Goal: Transaction & Acquisition: Purchase product/service

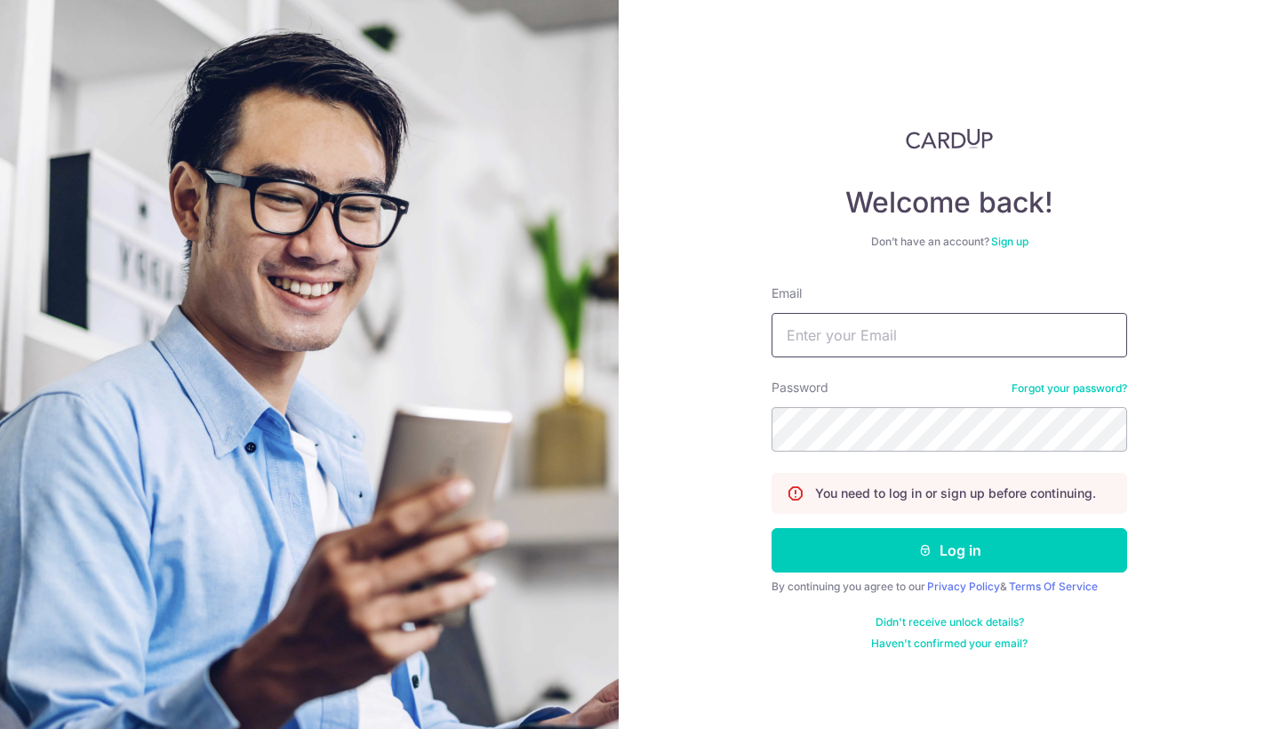
type input "[EMAIL_ADDRESS][PERSON_NAME][DOMAIN_NAME]"
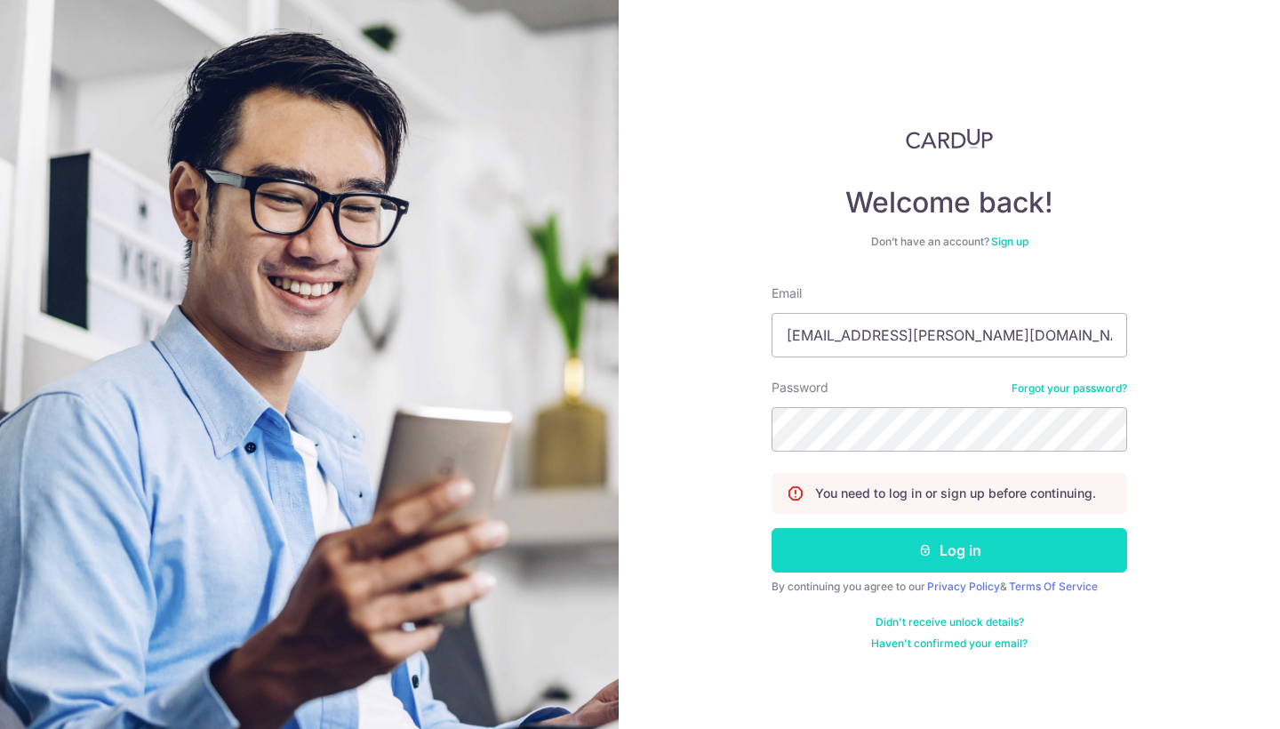
click at [962, 548] on button "Log in" at bounding box center [950, 550] width 356 height 44
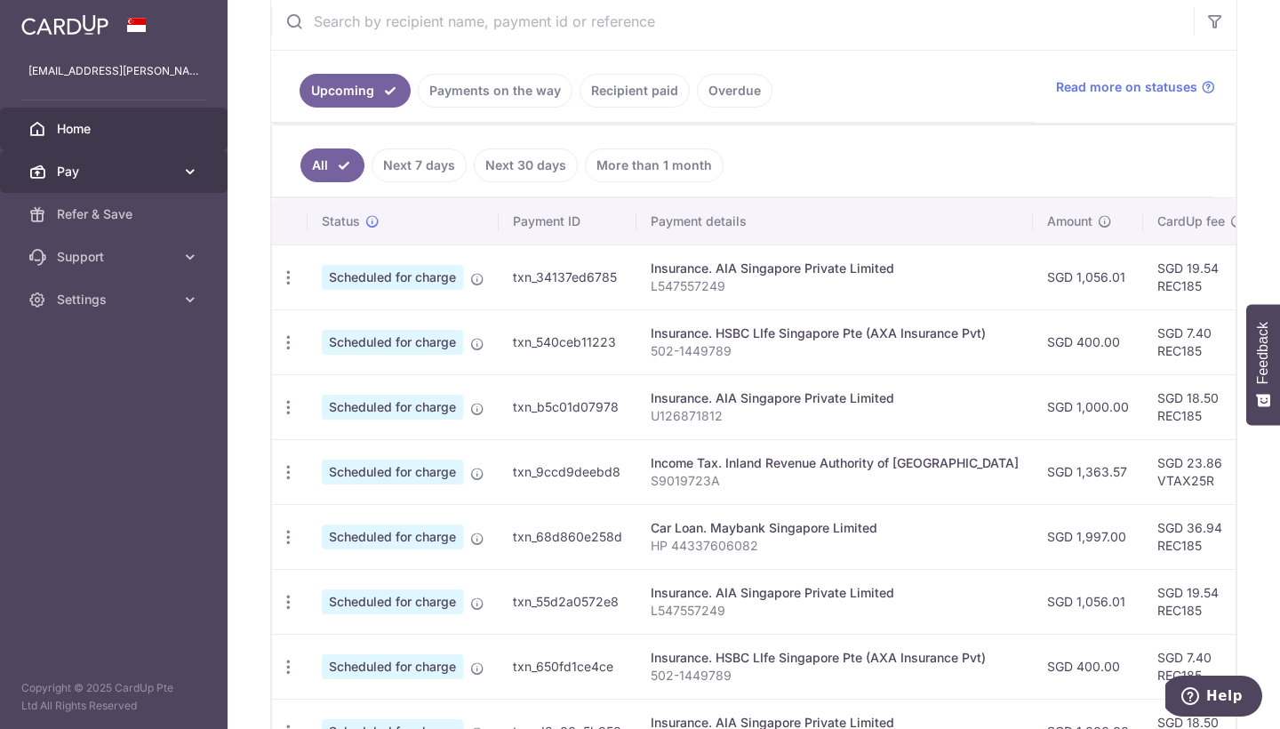
click at [148, 173] on span "Pay" at bounding box center [115, 172] width 117 height 18
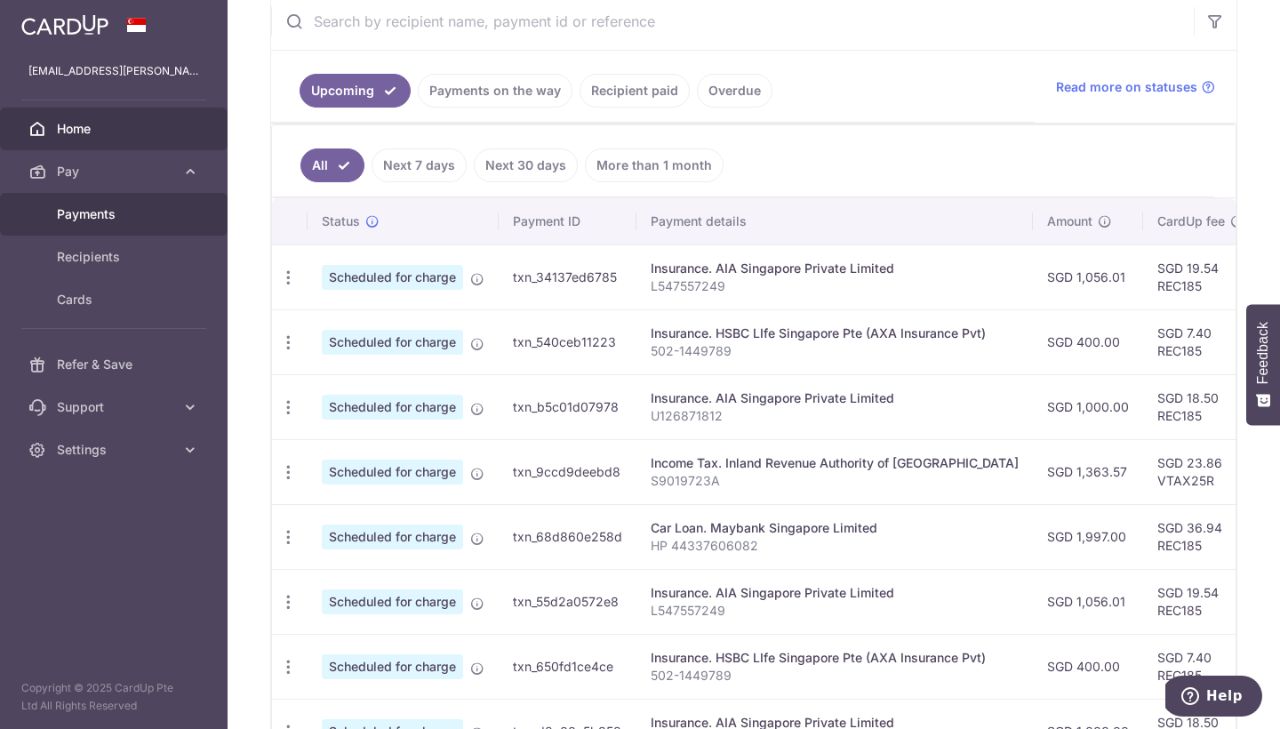
click at [108, 212] on span "Payments" at bounding box center [115, 214] width 117 height 18
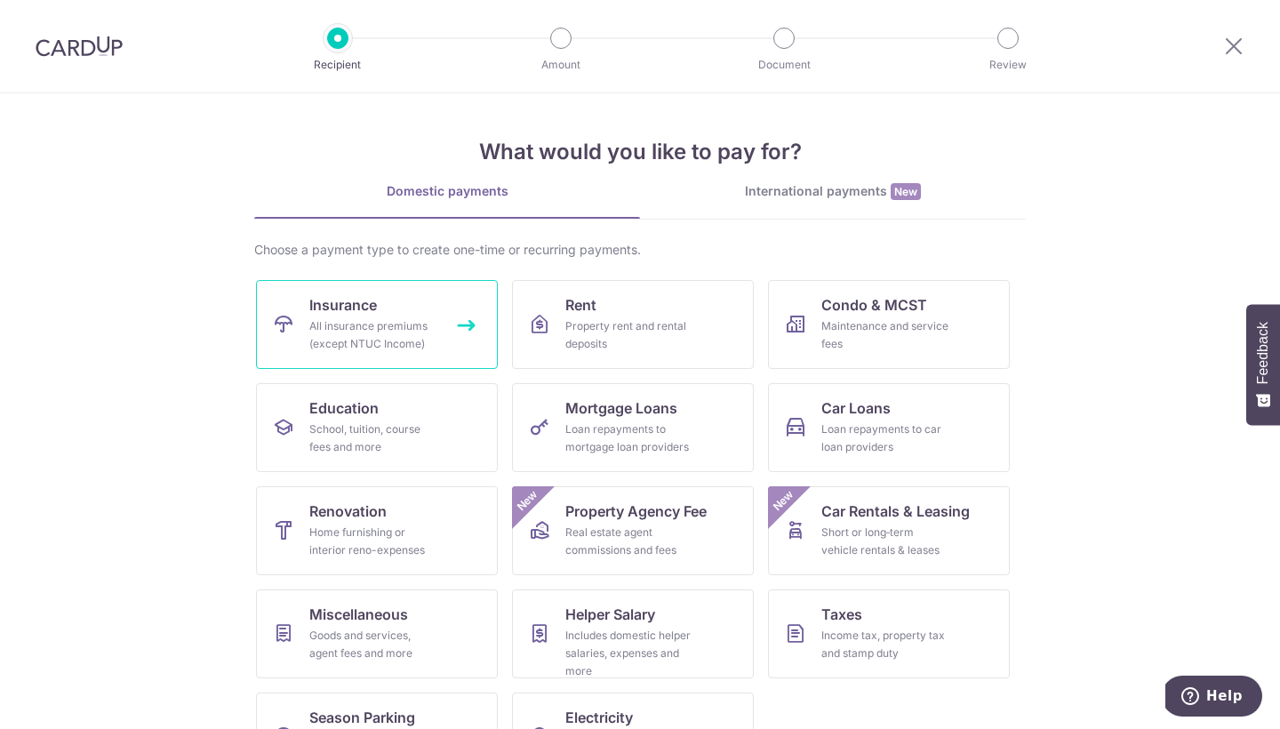
click at [455, 332] on link "Insurance All insurance premiums (except NTUC Income)" at bounding box center [377, 324] width 242 height 89
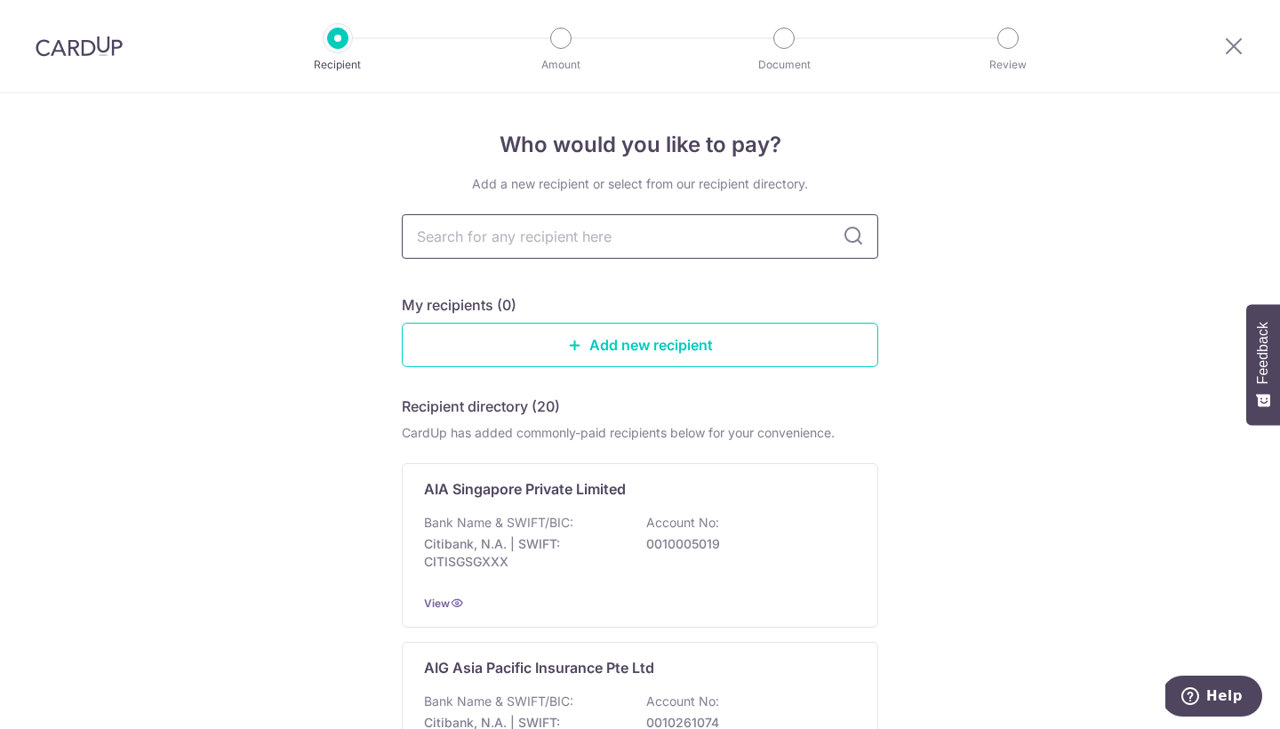
click at [588, 245] on input "text" at bounding box center [640, 236] width 476 height 44
type input "a"
type input "aia"
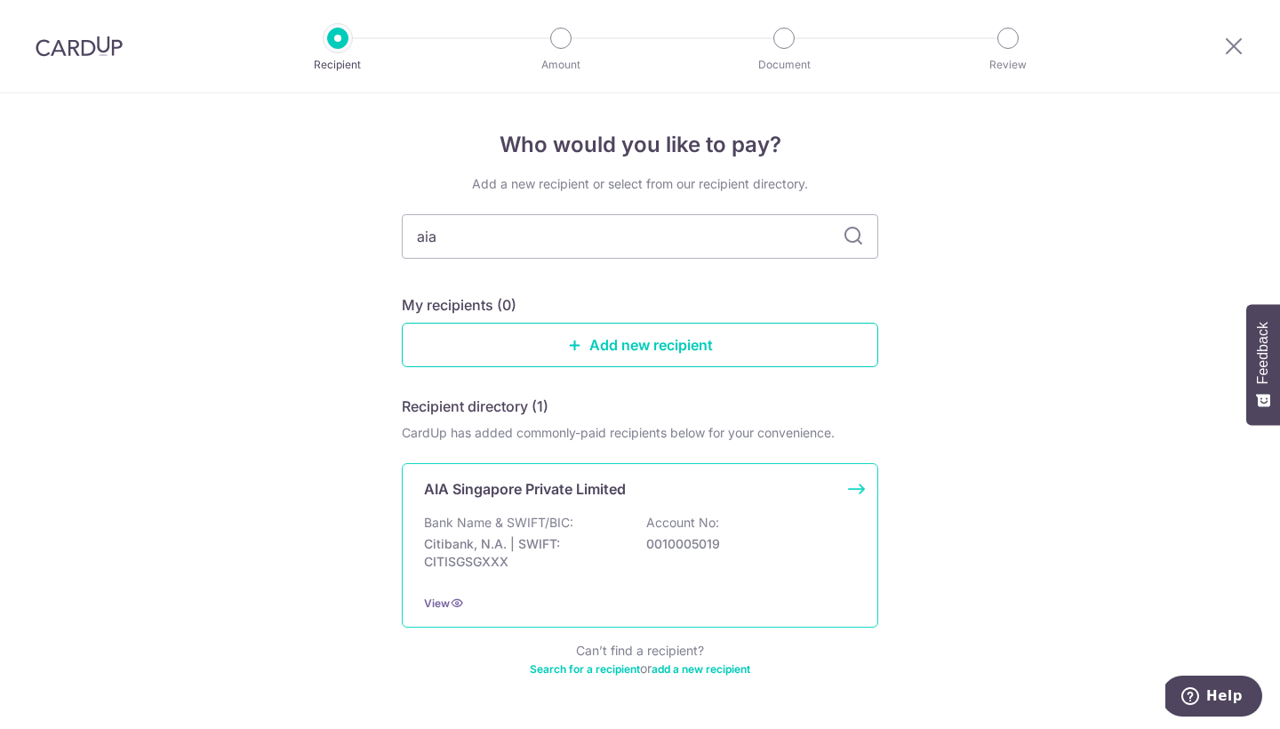
click at [732, 511] on div "AIA Singapore Private Limited Bank Name & SWIFT/BIC: Citibank, N.A. | SWIFT: CI…" at bounding box center [640, 545] width 476 height 164
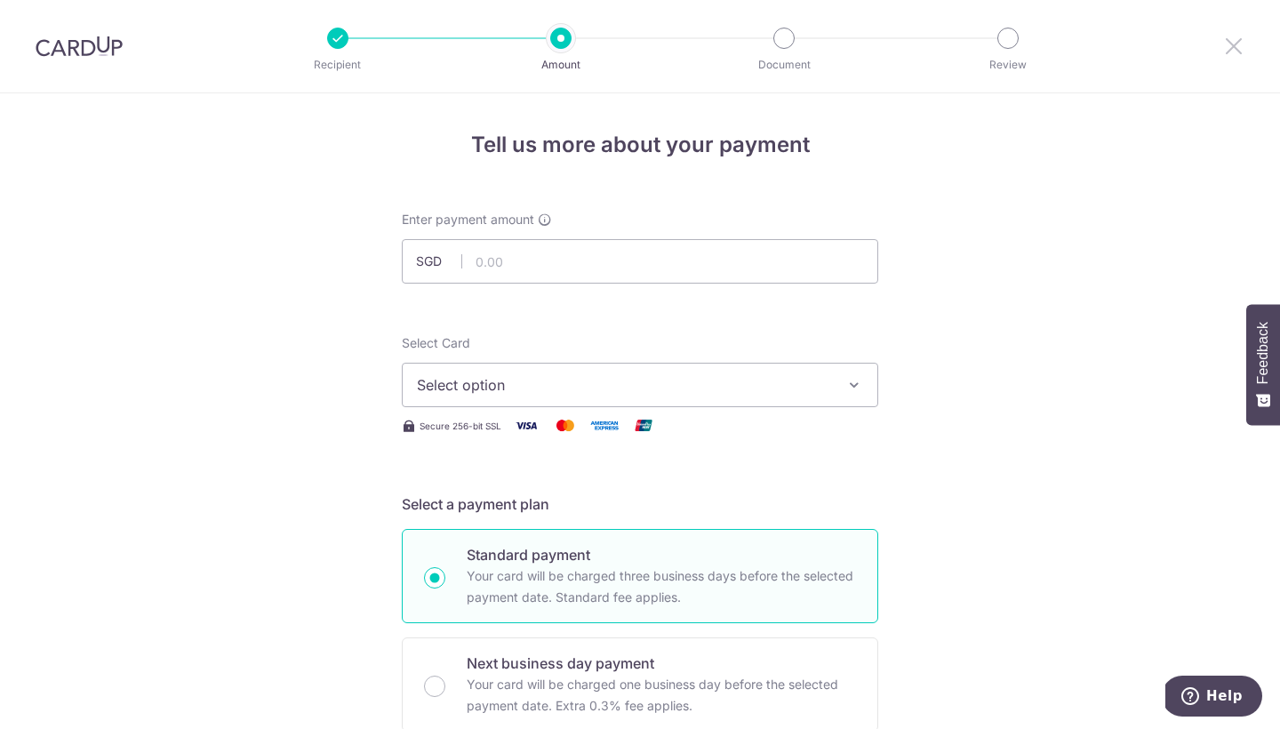
click at [1239, 42] on icon at bounding box center [1233, 46] width 21 height 22
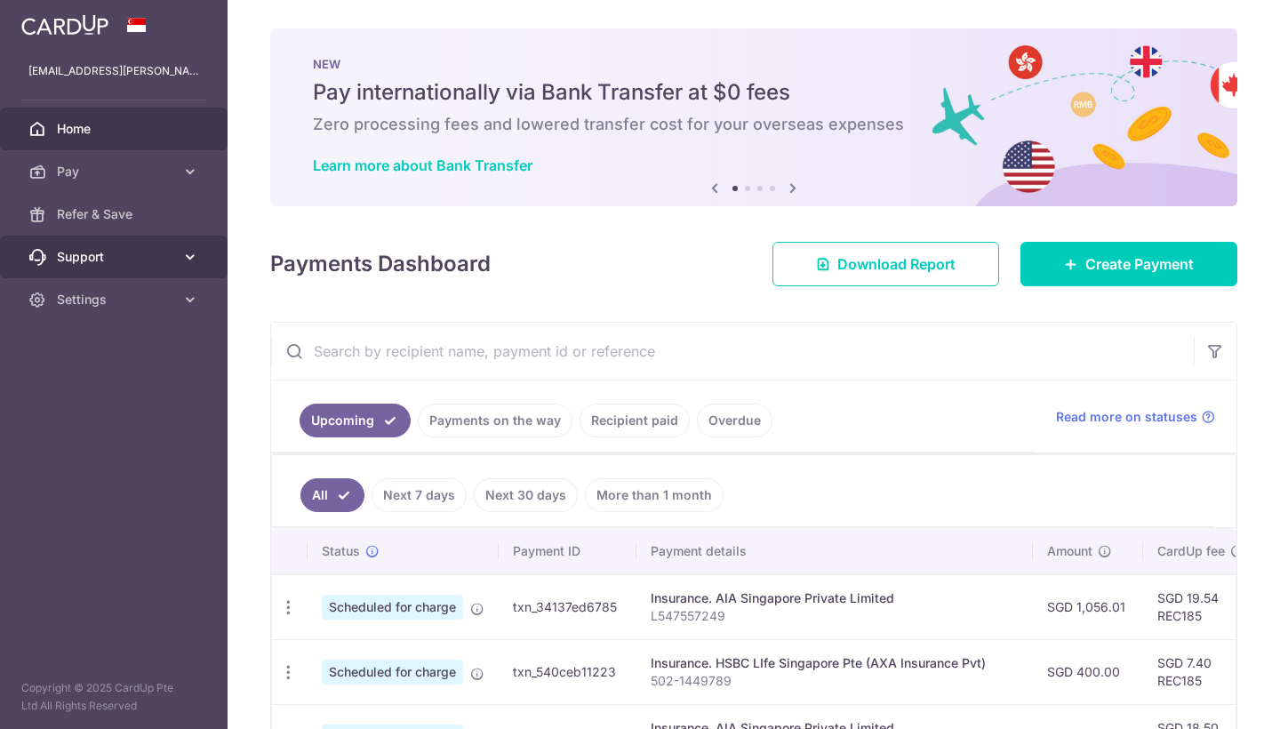
click at [189, 263] on icon at bounding box center [190, 257] width 18 height 18
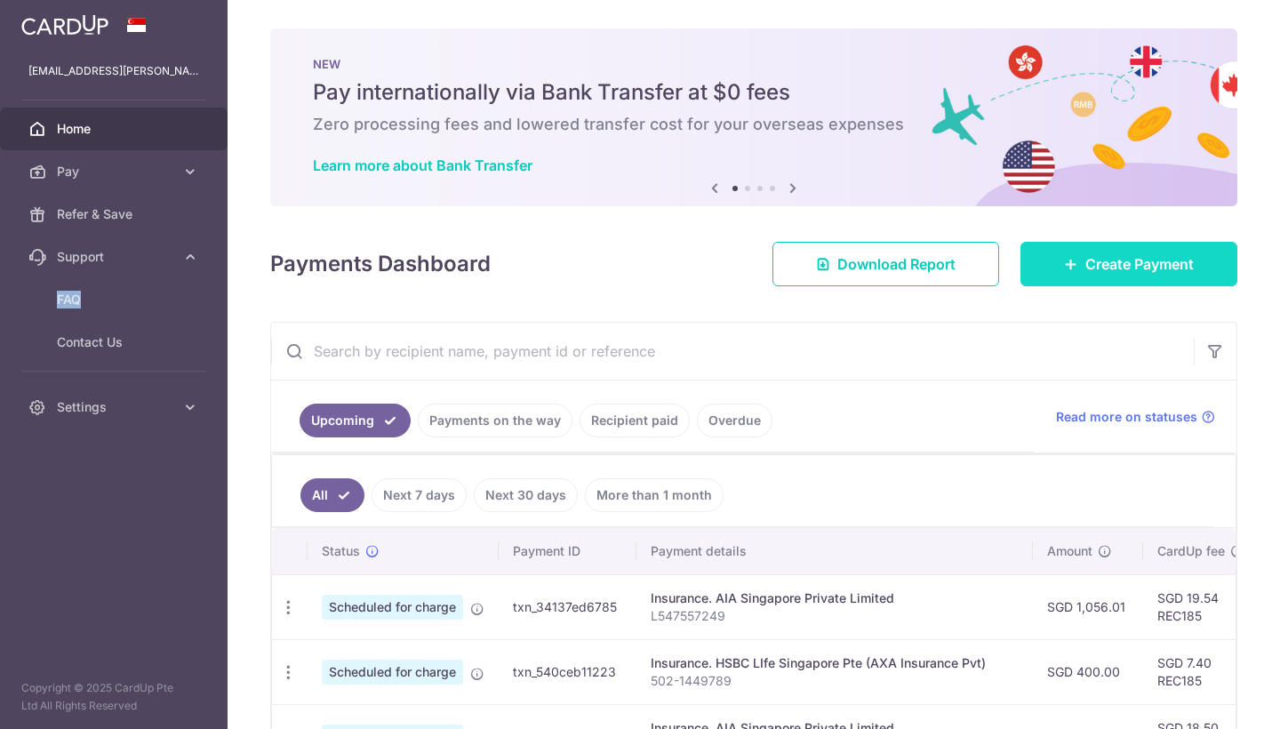
click at [1165, 276] on link "Create Payment" at bounding box center [1129, 264] width 217 height 44
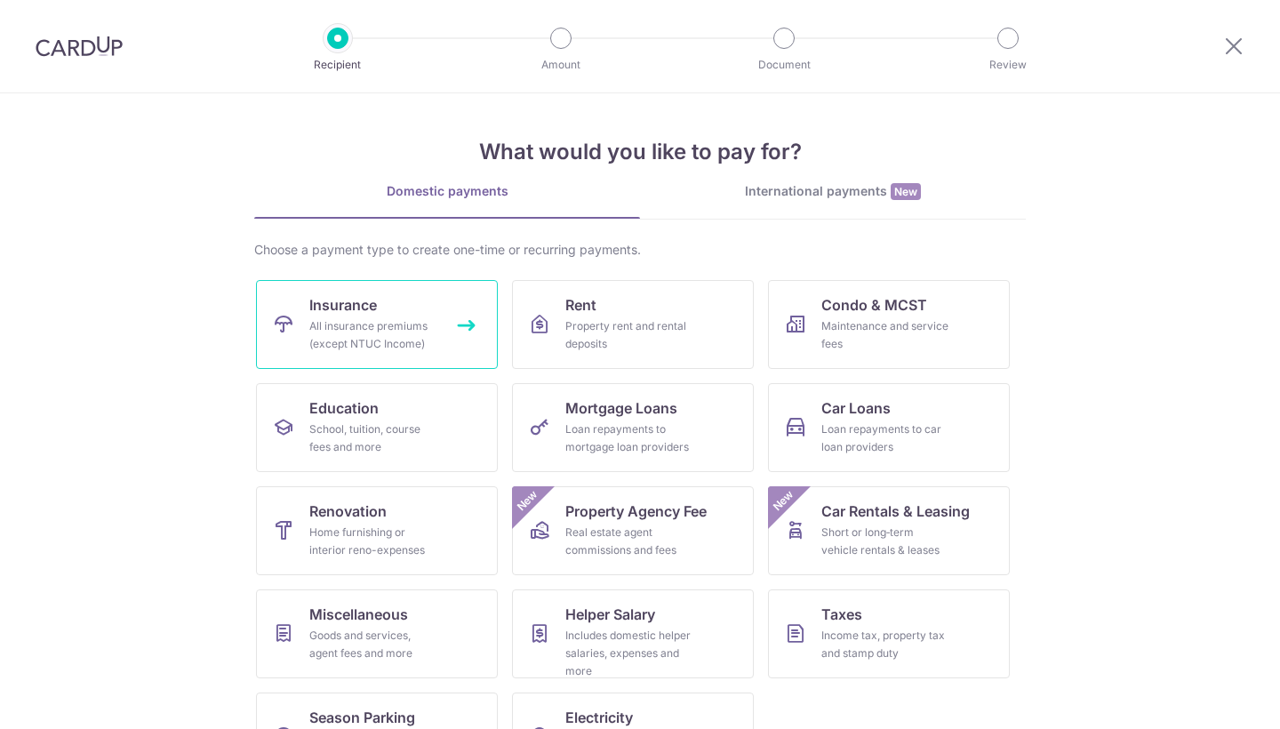
click at [407, 328] on div "All insurance premiums (except NTUC Income)" at bounding box center [373, 335] width 128 height 36
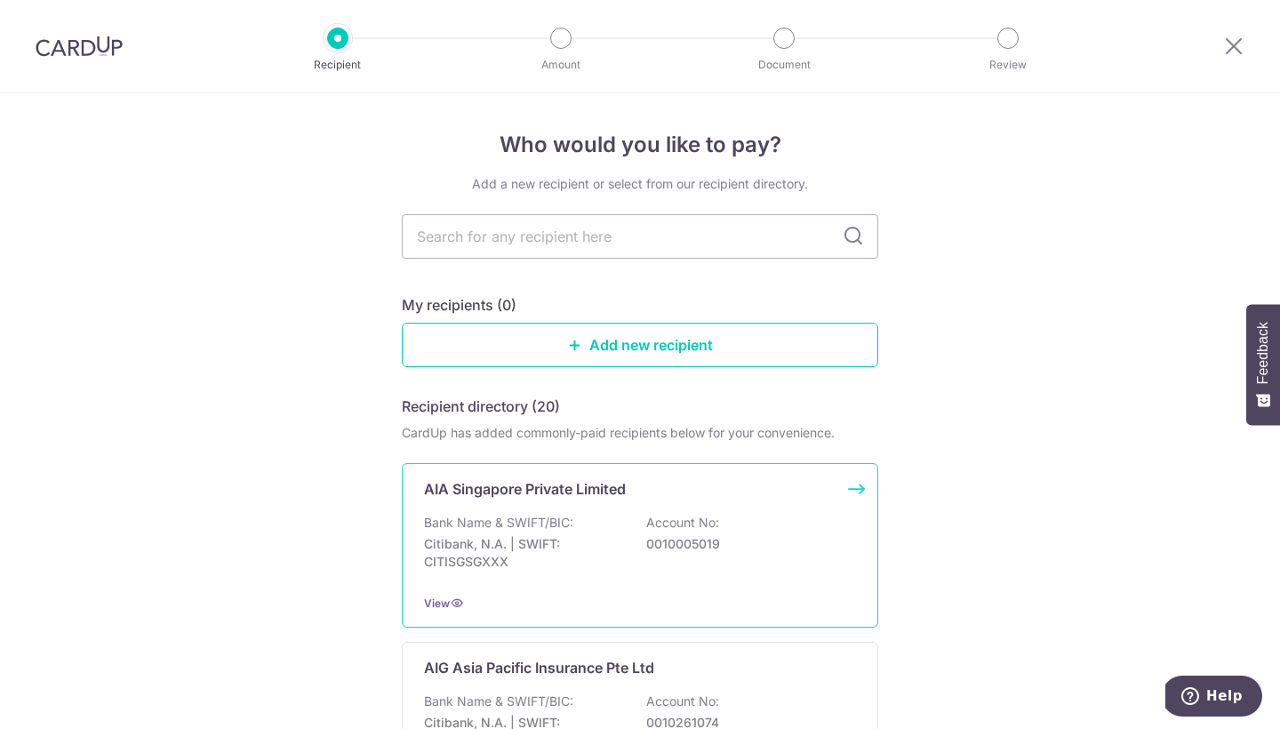
click at [620, 495] on p "AIA Singapore Private Limited" at bounding box center [525, 488] width 202 height 21
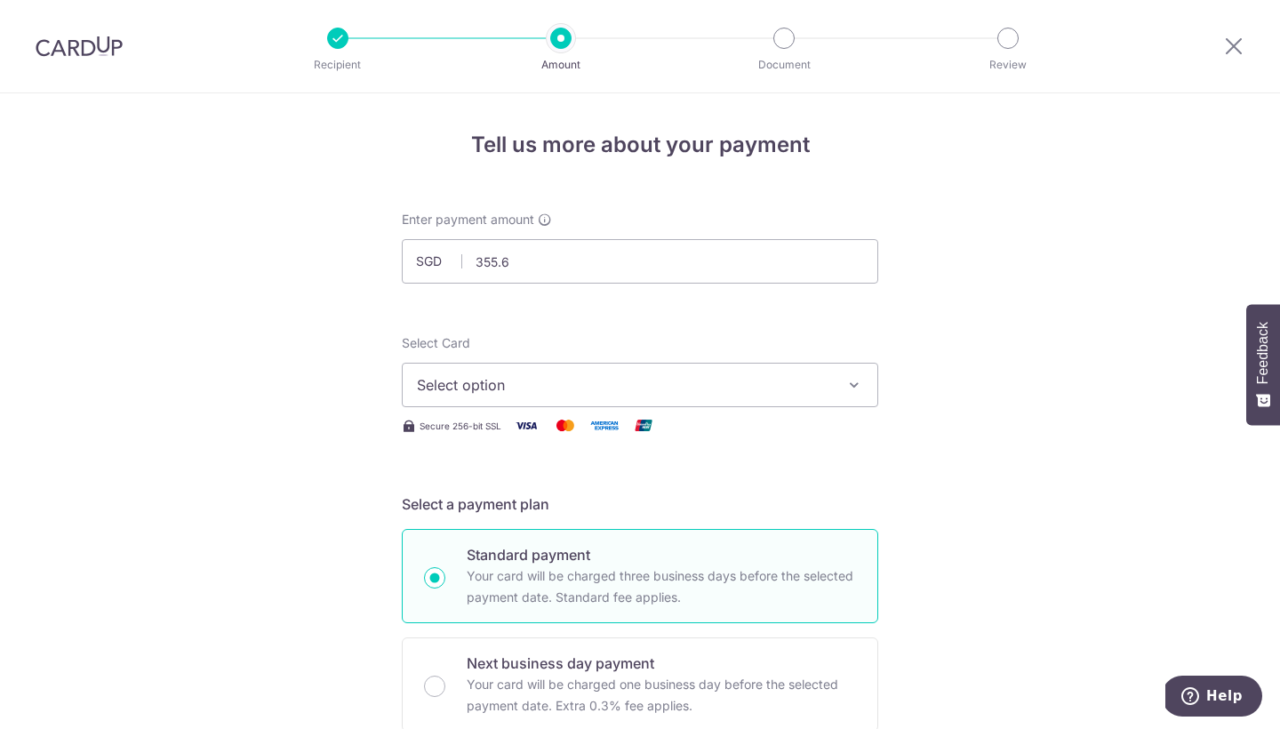
type input "355.60"
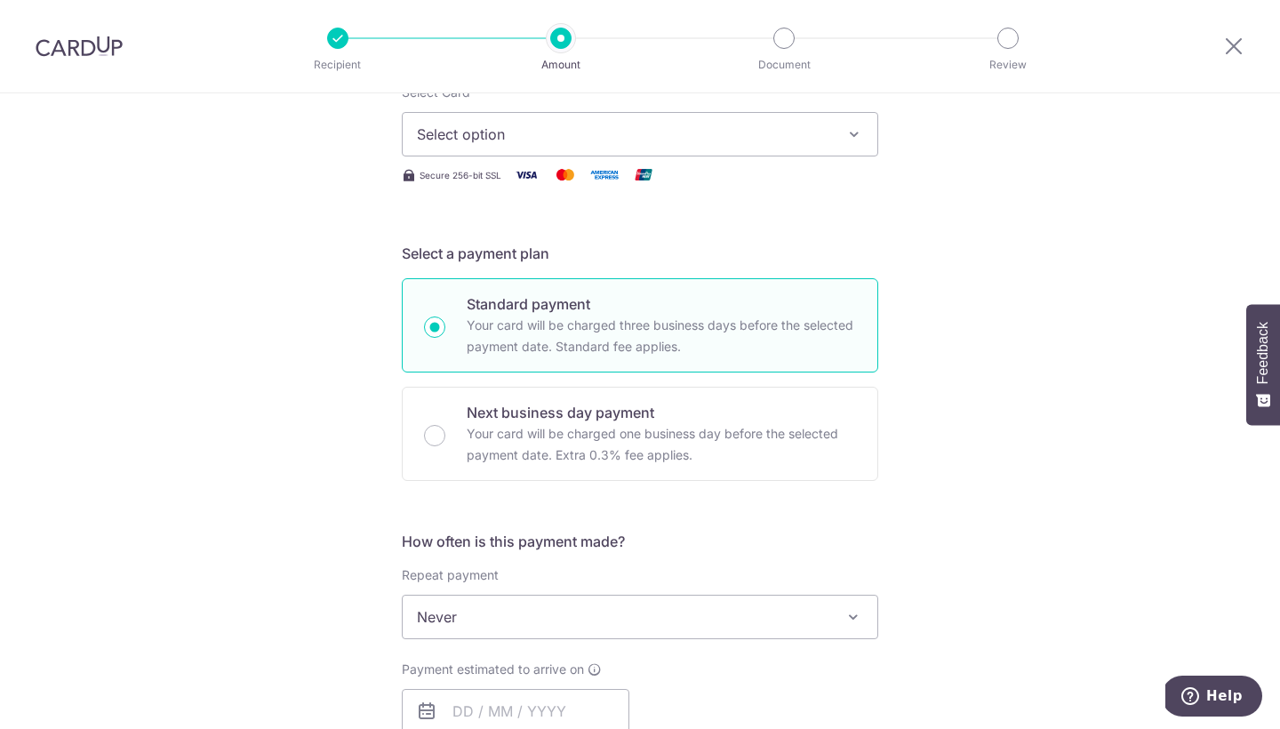
scroll to position [232, 0]
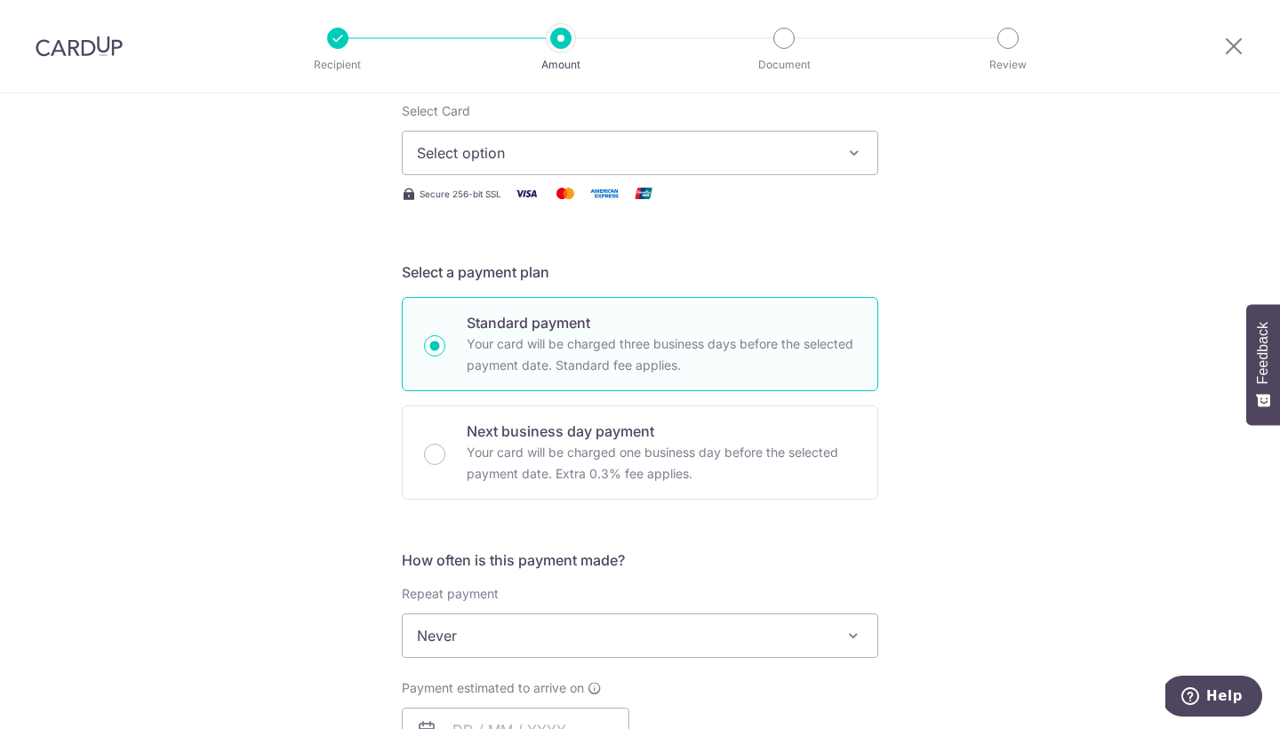
click at [841, 160] on button "Select option" at bounding box center [640, 153] width 476 height 44
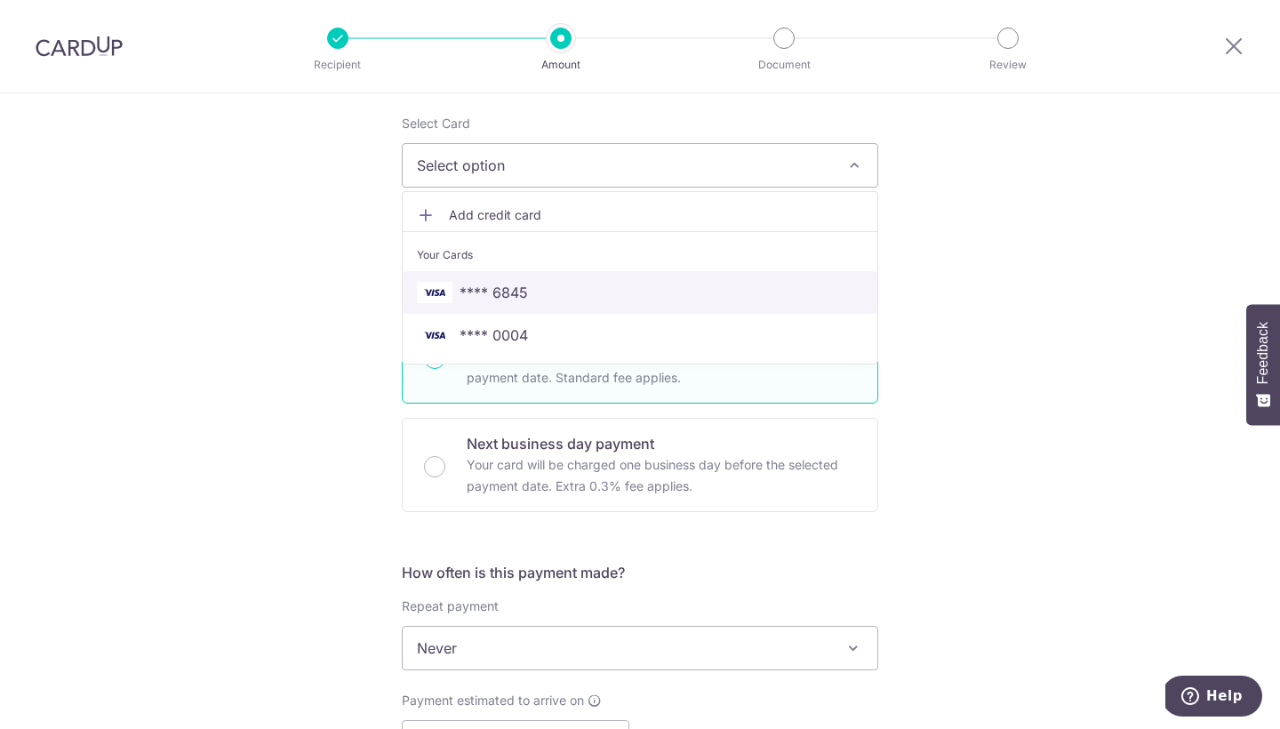
scroll to position [214, 0]
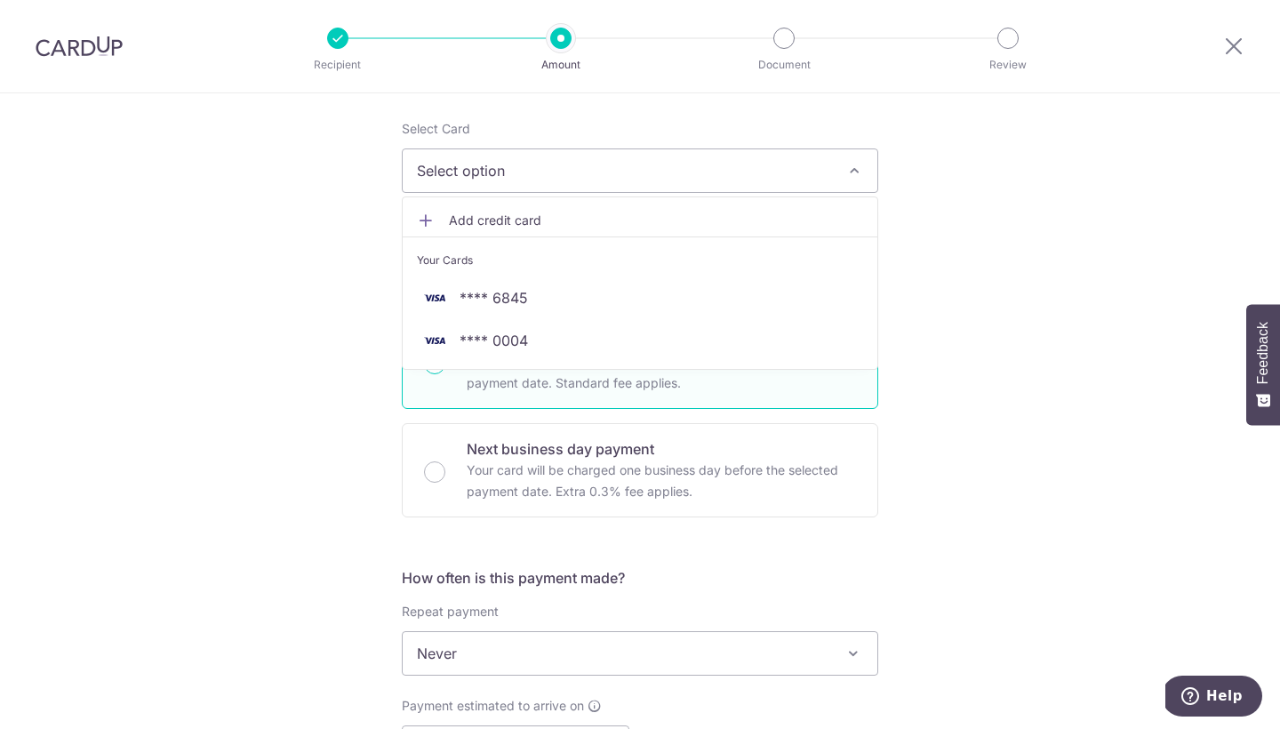
click at [981, 310] on div "Tell us more about your payment Enter payment amount SGD 355.60 355.60 Select C…" at bounding box center [640, 683] width 1280 height 1608
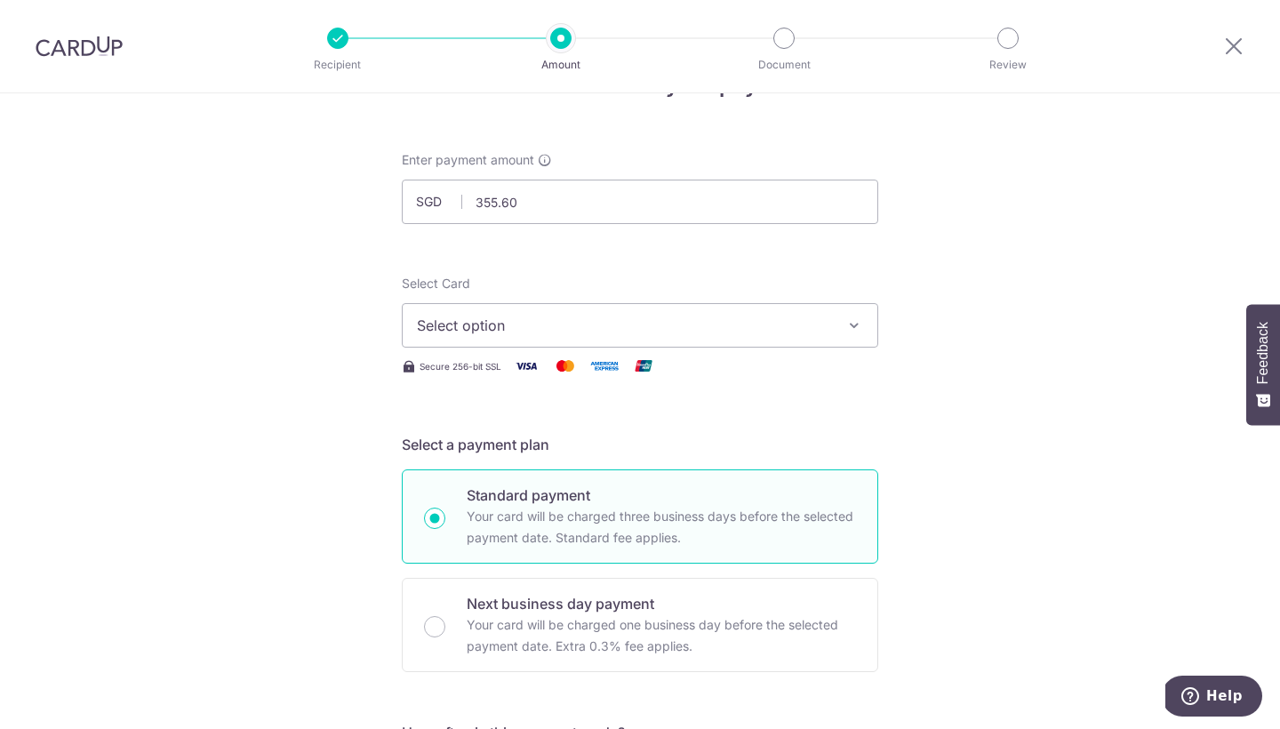
scroll to position [59, 0]
click at [1235, 56] on icon at bounding box center [1233, 46] width 21 height 22
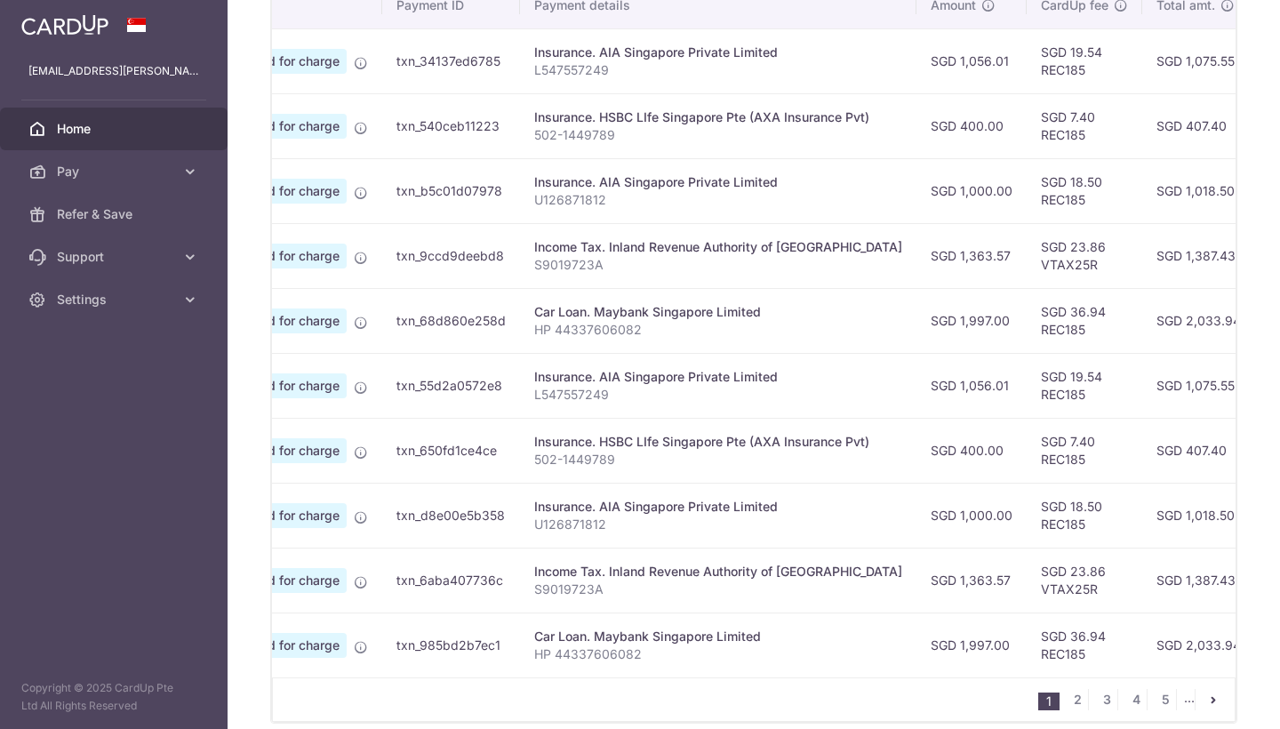
scroll to position [0, 108]
